Goal: Task Accomplishment & Management: Manage account settings

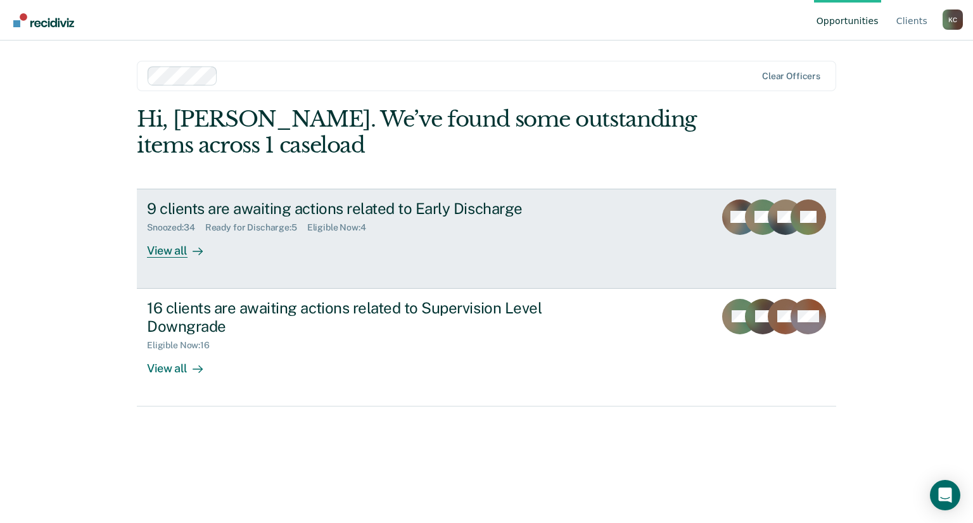
click at [175, 244] on div "View all" at bounding box center [182, 245] width 71 height 25
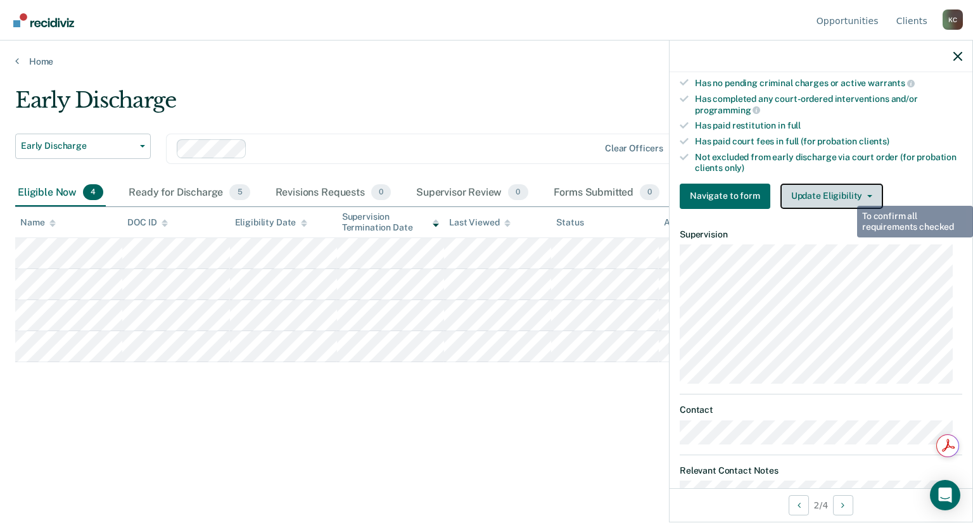
click at [846, 193] on button "Update Eligibility" at bounding box center [832, 196] width 103 height 25
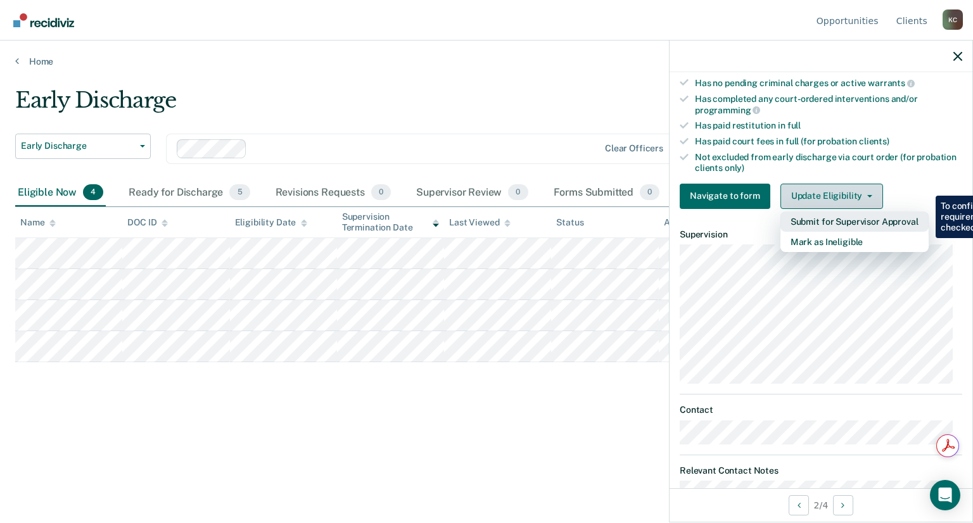
scroll to position [317, 0]
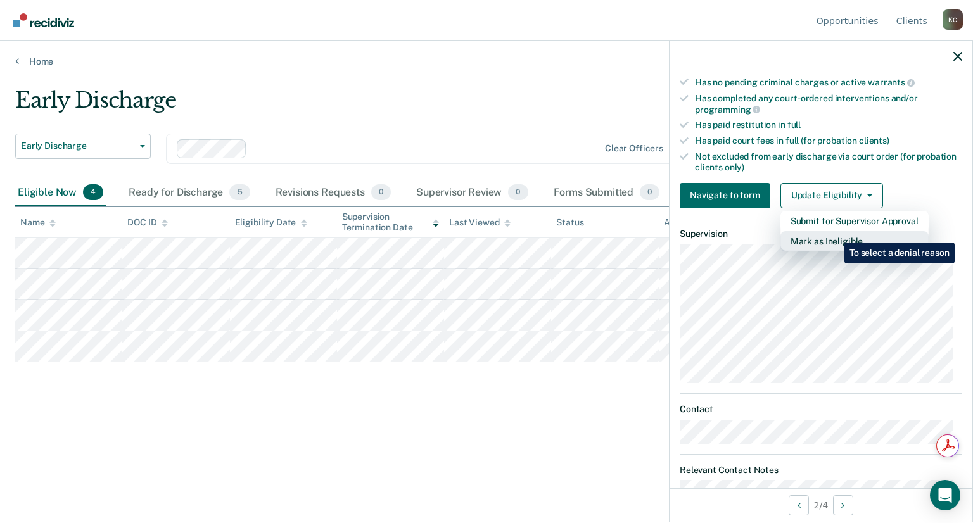
click at [835, 233] on button "Mark as Ineligible" at bounding box center [855, 241] width 148 height 20
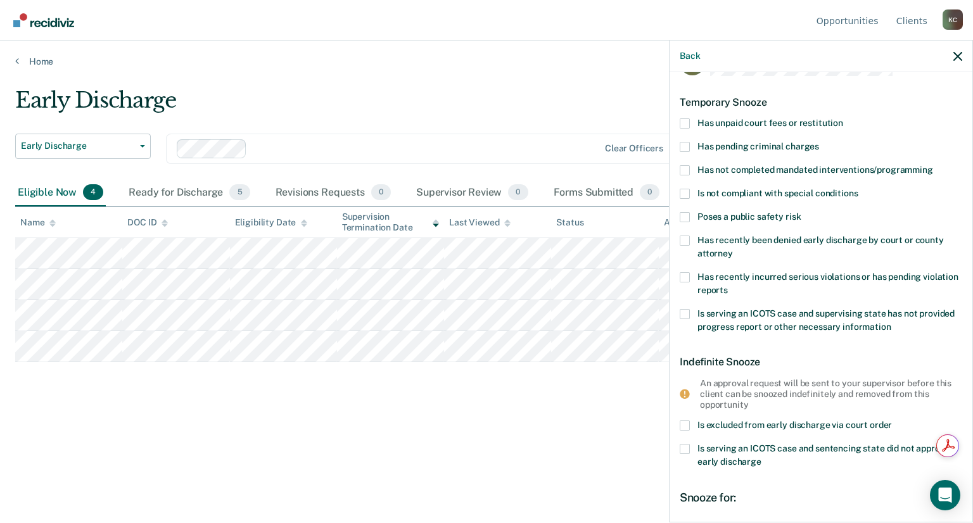
scroll to position [0, 0]
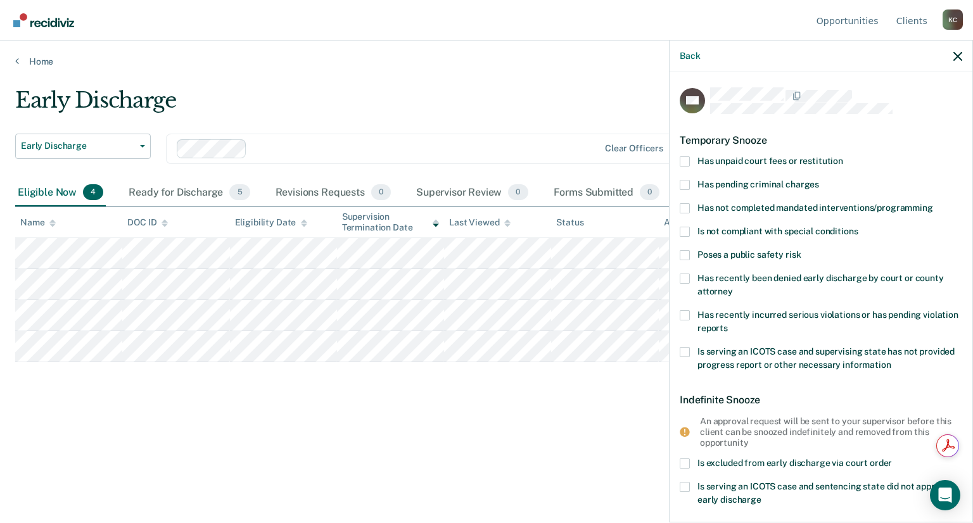
click at [685, 208] on span at bounding box center [685, 208] width 10 height 10
click at [933, 203] on input "Has not completed mandated interventions/programming" at bounding box center [933, 203] width 0 height 0
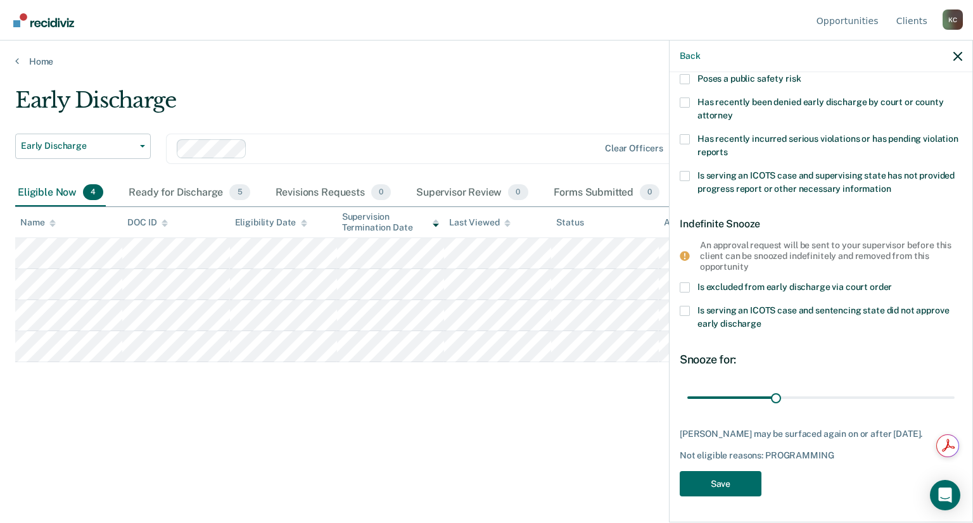
scroll to position [185, 0]
click at [721, 485] on button "Save" at bounding box center [721, 484] width 82 height 26
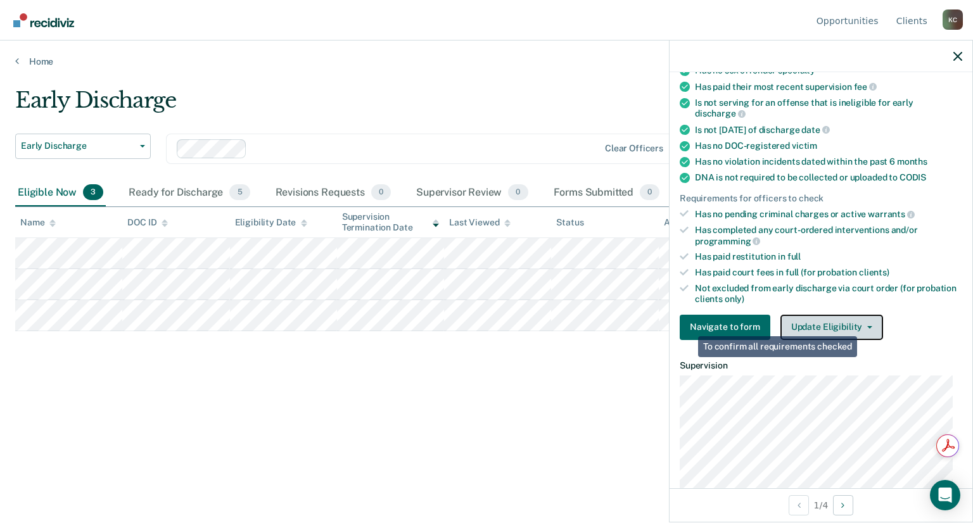
click at [862, 326] on span "button" at bounding box center [867, 327] width 10 height 3
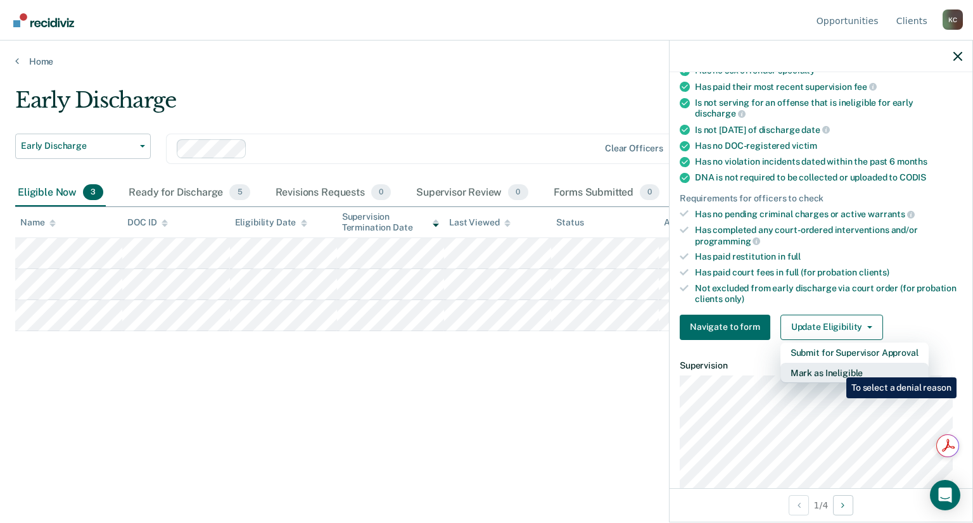
click at [837, 368] on button "Mark as Ineligible" at bounding box center [855, 373] width 148 height 20
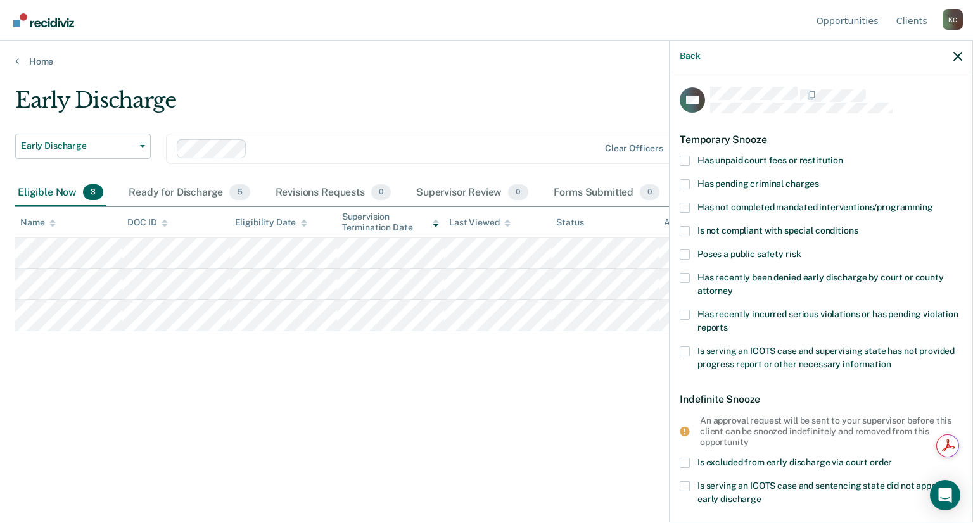
scroll to position [0, 0]
click at [684, 207] on span at bounding box center [685, 208] width 10 height 10
click at [933, 203] on input "Has not completed mandated interventions/programming" at bounding box center [933, 203] width 0 height 0
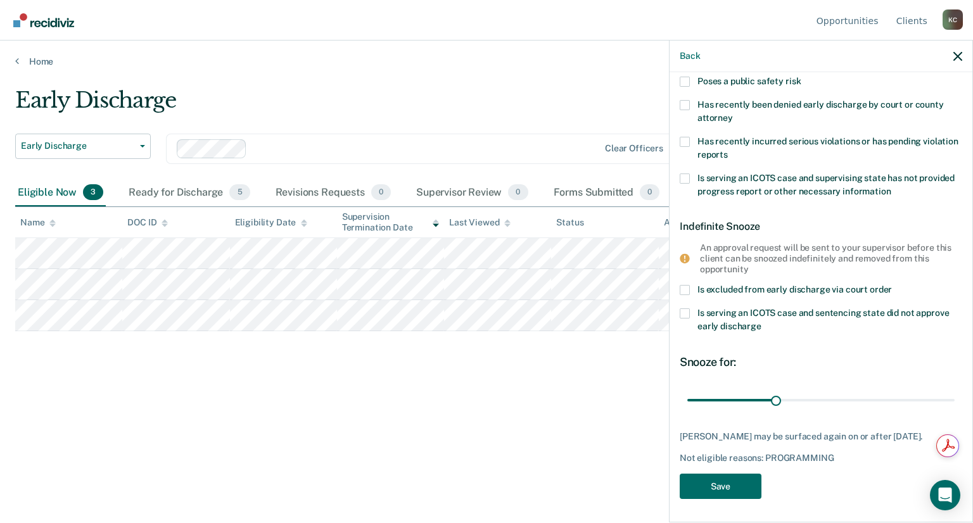
scroll to position [185, 0]
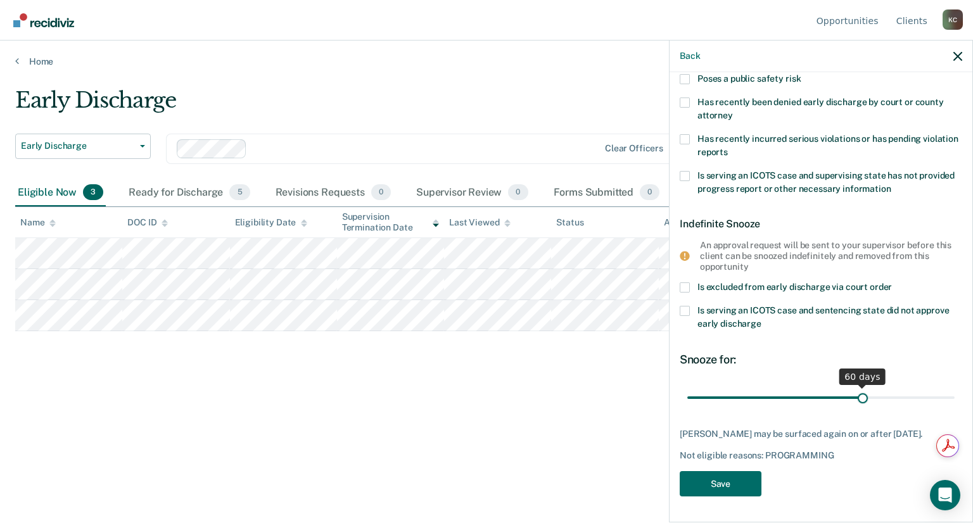
drag, startPoint x: 773, startPoint y: 388, endPoint x: 857, endPoint y: 386, distance: 83.6
type input "60"
click at [857, 386] on input "range" at bounding box center [820, 397] width 267 height 22
click at [748, 488] on button "Save" at bounding box center [721, 484] width 82 height 26
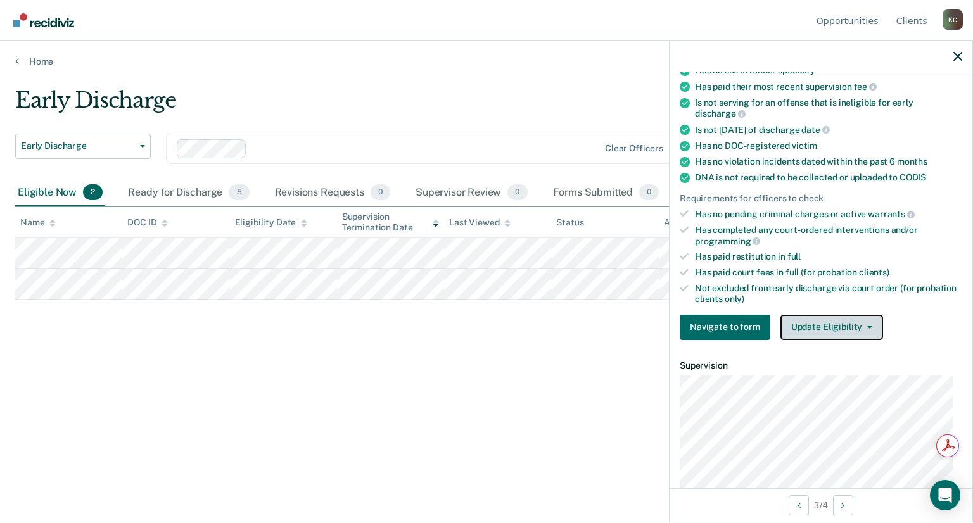
click at [844, 319] on button "Update Eligibility" at bounding box center [832, 327] width 103 height 25
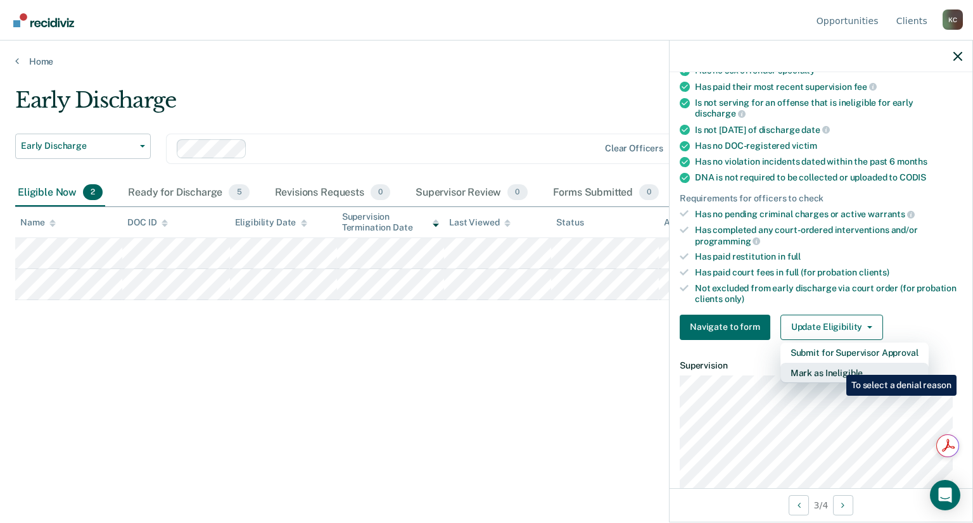
click at [837, 366] on button "Mark as Ineligible" at bounding box center [855, 373] width 148 height 20
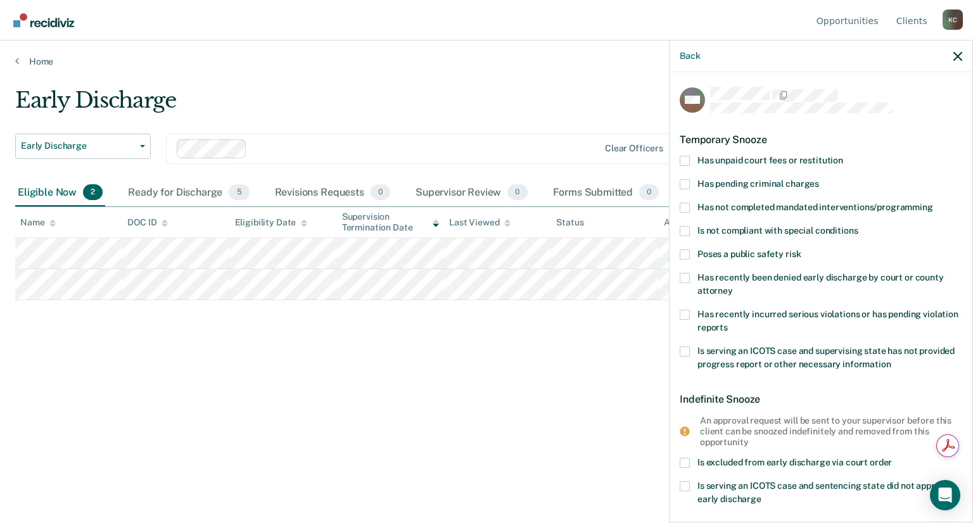
scroll to position [0, 0]
click at [685, 208] on span at bounding box center [685, 208] width 10 height 10
click at [933, 203] on input "Has not completed mandated interventions/programming" at bounding box center [933, 203] width 0 height 0
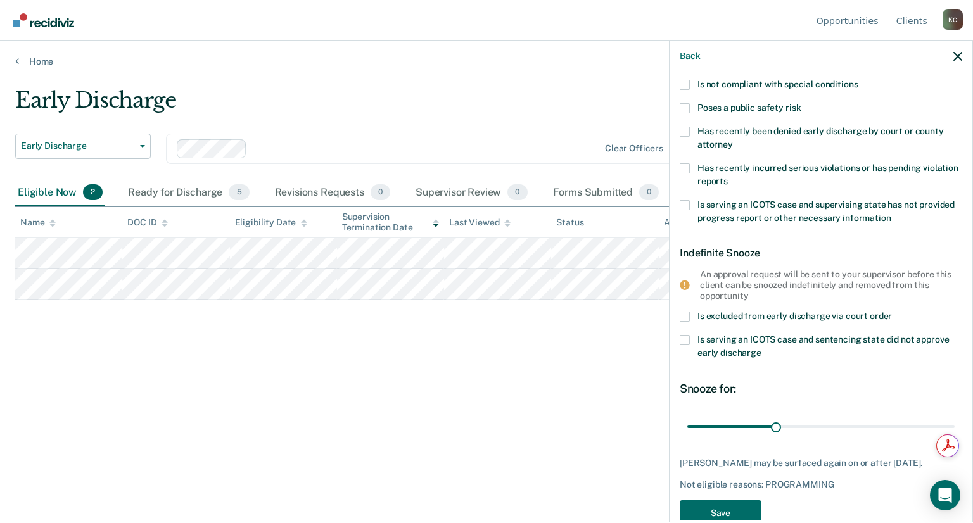
scroll to position [174, 0]
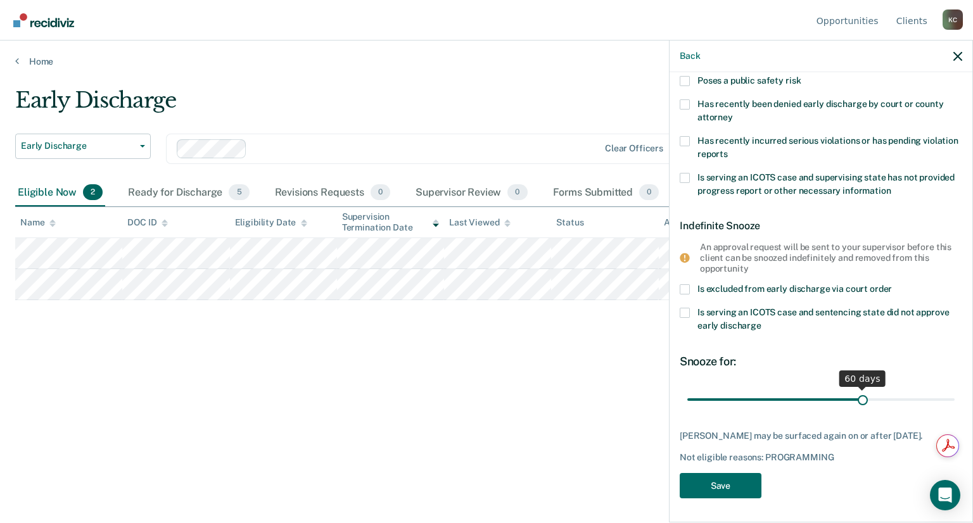
drag, startPoint x: 772, startPoint y: 396, endPoint x: 855, endPoint y: 397, distance: 83.0
type input "60"
click at [855, 397] on input "range" at bounding box center [820, 399] width 267 height 22
click at [730, 478] on button "Save" at bounding box center [721, 486] width 82 height 26
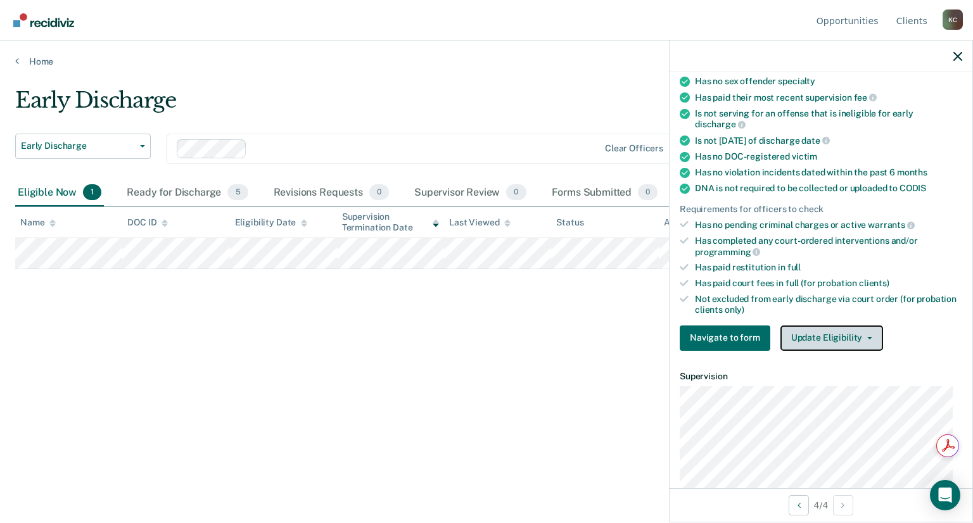
click at [811, 326] on button "Update Eligibility" at bounding box center [832, 338] width 103 height 25
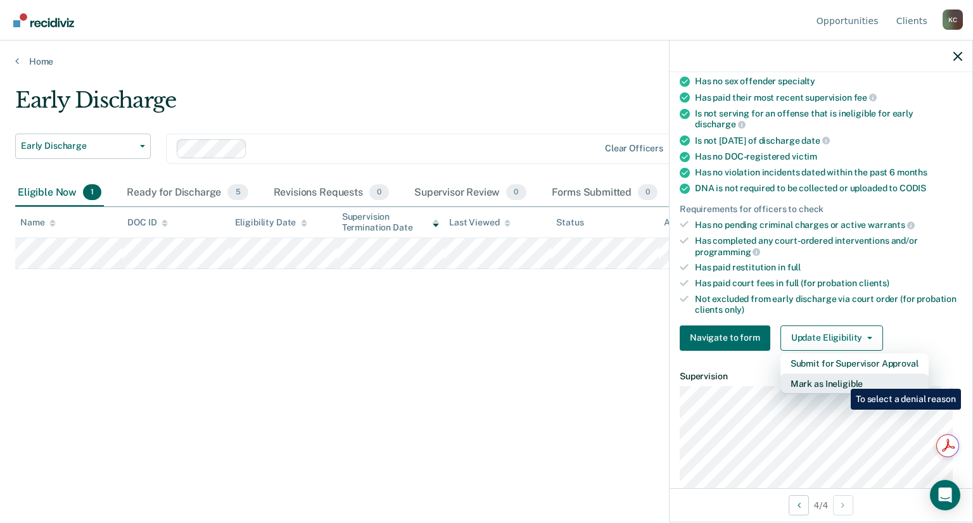
click at [841, 379] on button "Mark as Ineligible" at bounding box center [855, 384] width 148 height 20
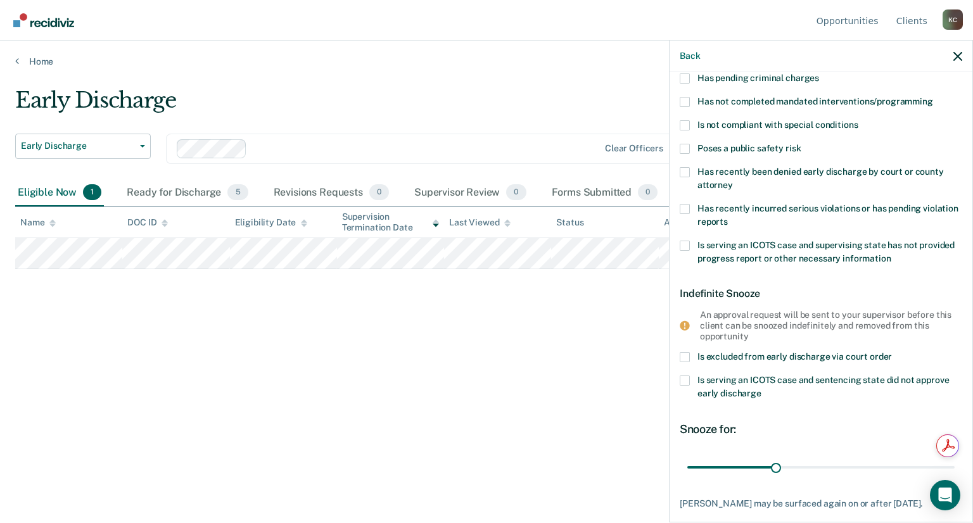
scroll to position [0, 0]
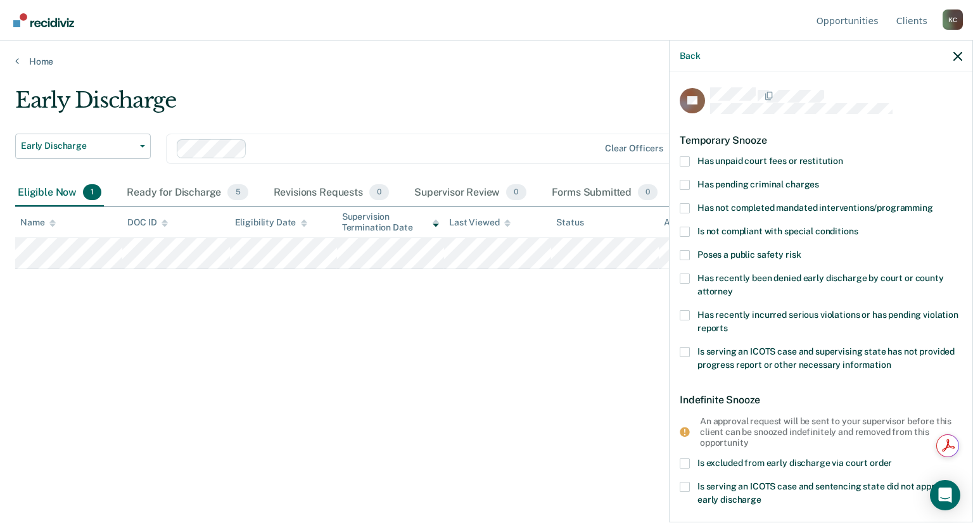
click at [686, 203] on span at bounding box center [685, 208] width 10 height 10
click at [933, 203] on input "Has not completed mandated interventions/programming" at bounding box center [933, 203] width 0 height 0
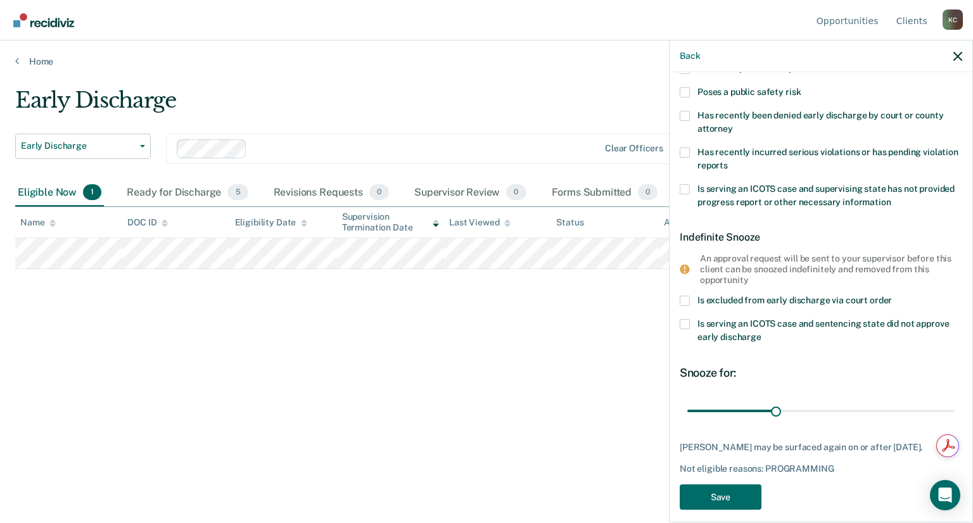
scroll to position [174, 0]
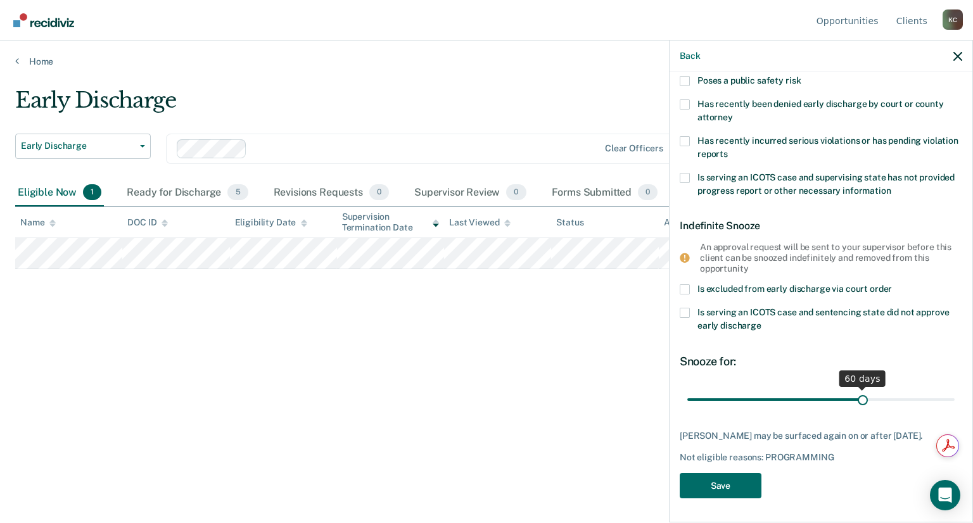
drag, startPoint x: 772, startPoint y: 399, endPoint x: 857, endPoint y: 390, distance: 86.1
type input "60"
click at [857, 390] on input "range" at bounding box center [820, 399] width 267 height 22
click at [739, 488] on button "Save" at bounding box center [721, 486] width 82 height 26
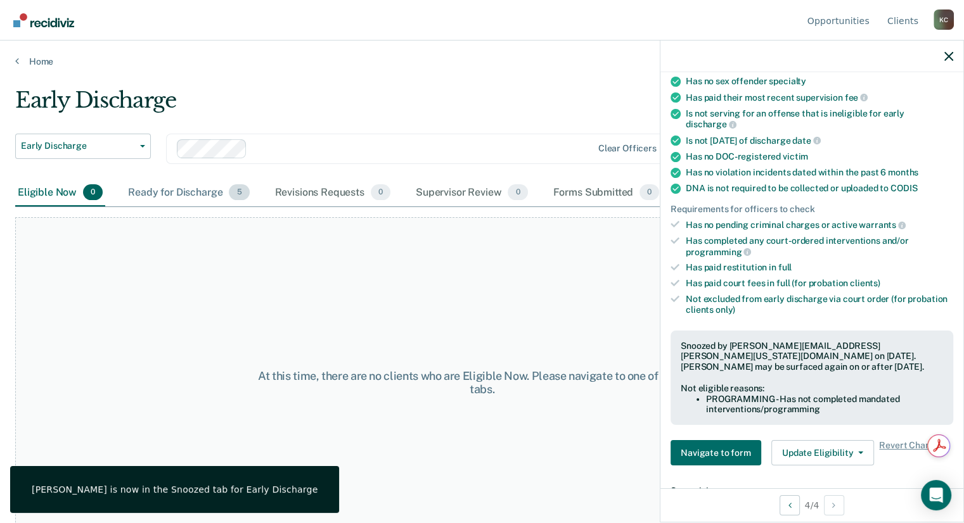
click at [189, 186] on div "Ready for Discharge 5" at bounding box center [188, 193] width 126 height 28
